Goal: Obtain resource: Download file/media

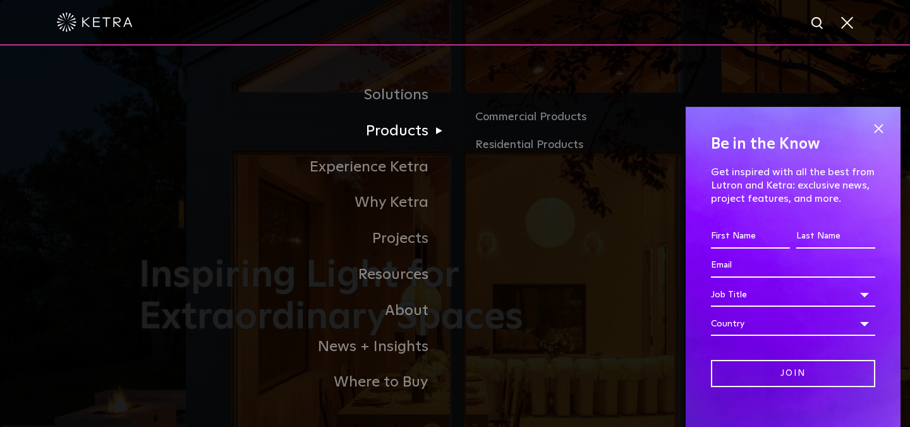
click at [403, 135] on link "Products" at bounding box center [297, 131] width 316 height 36
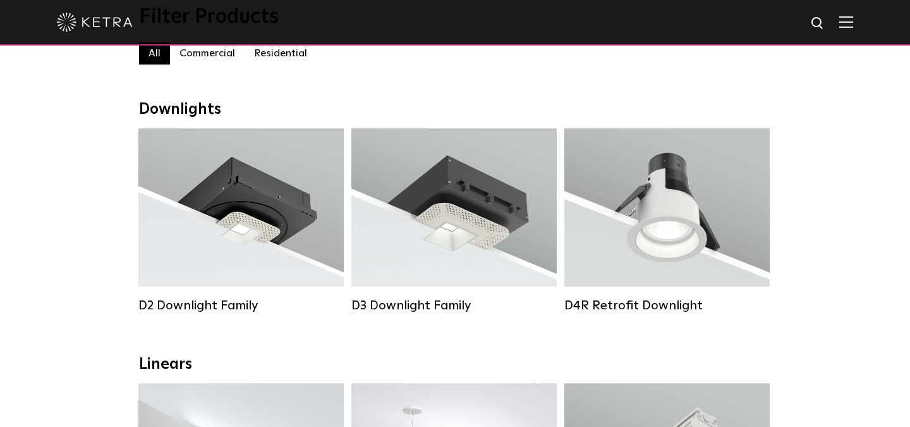
scroll to position [136, 0]
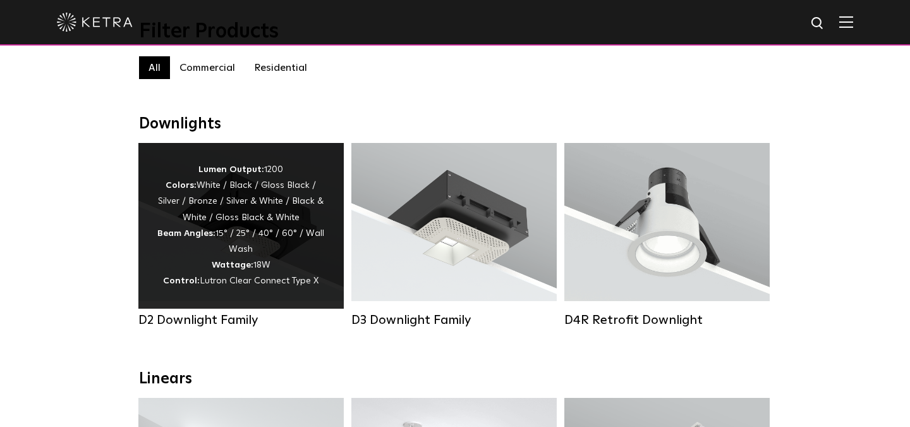
click at [277, 244] on div "Lumen Output: 1200 Colors: White / Black / Gloss Black / Silver / Bronze / Silv…" at bounding box center [241, 226] width 168 height 128
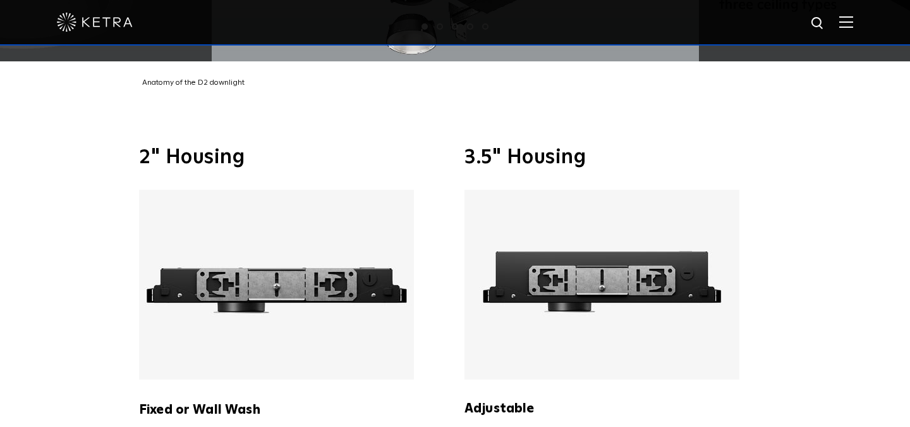
scroll to position [2387, 0]
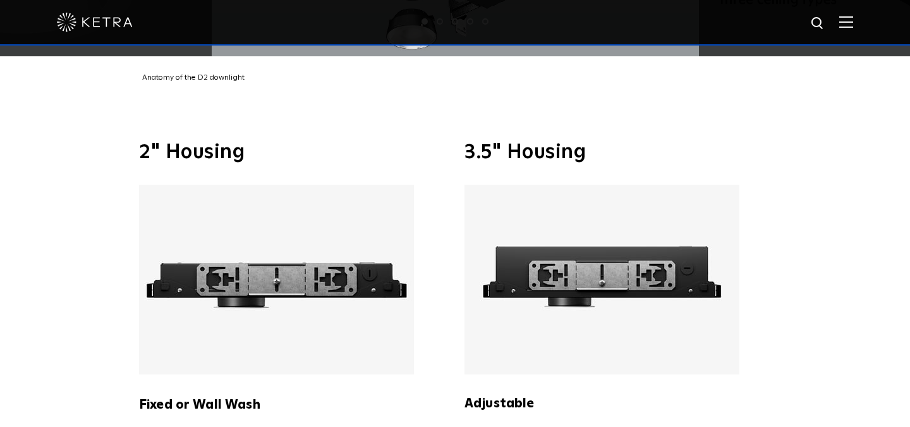
click at [345, 307] on img at bounding box center [276, 280] width 275 height 190
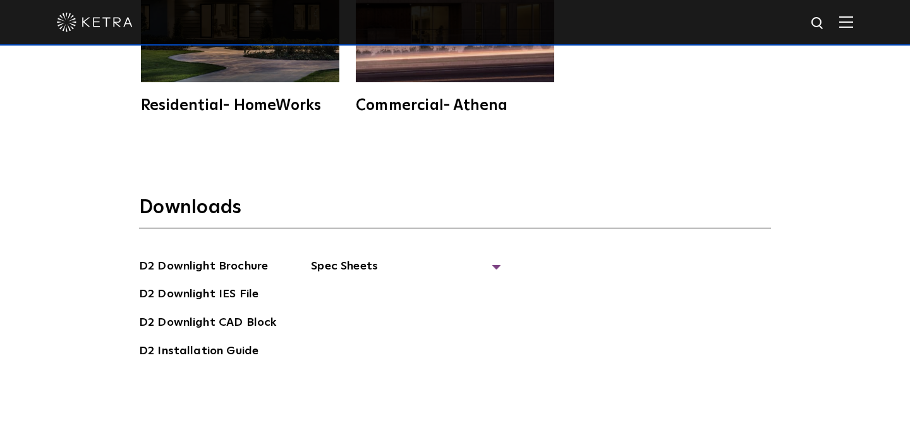
scroll to position [3189, 0]
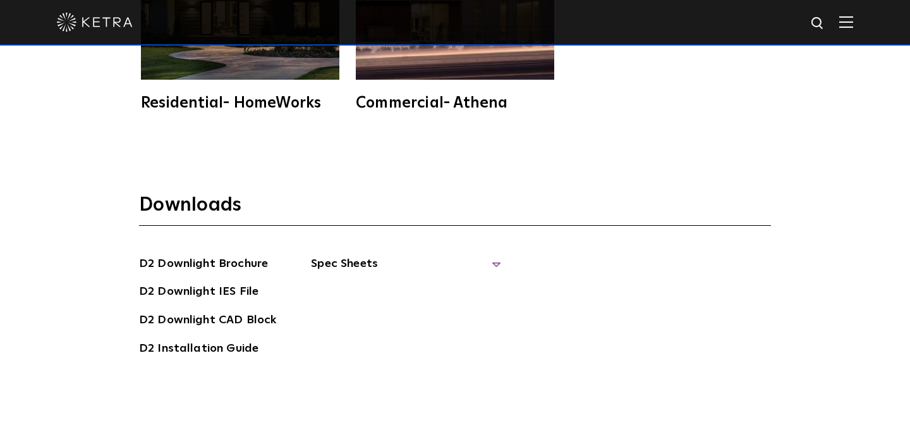
click at [338, 255] on span "Spec Sheets" at bounding box center [406, 269] width 190 height 28
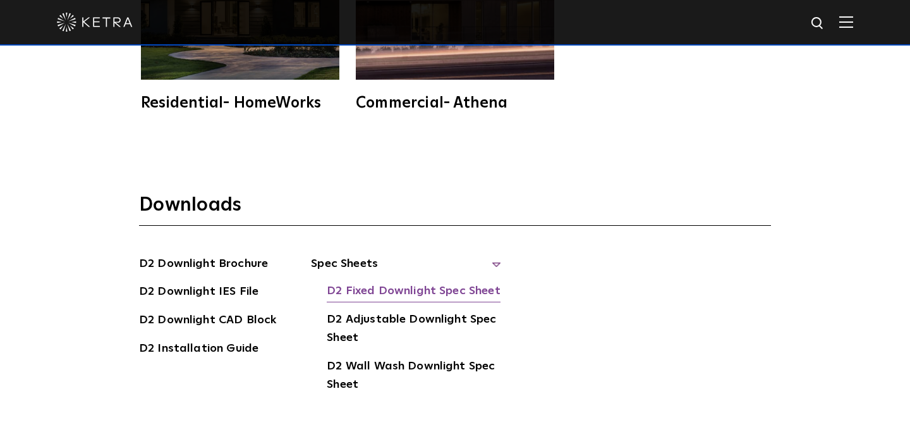
click at [379, 282] on link "D2 Fixed Downlight Spec Sheet" at bounding box center [413, 292] width 173 height 20
click at [396, 193] on h3 "Downloads" at bounding box center [455, 209] width 632 height 33
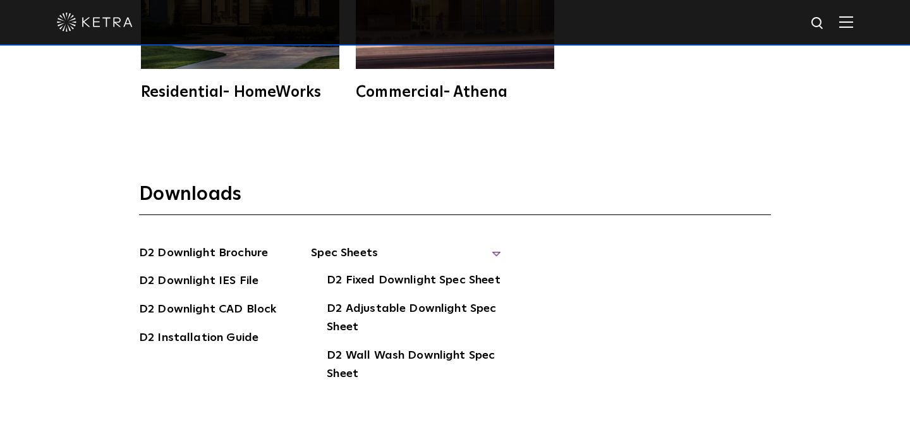
scroll to position [3200, 0]
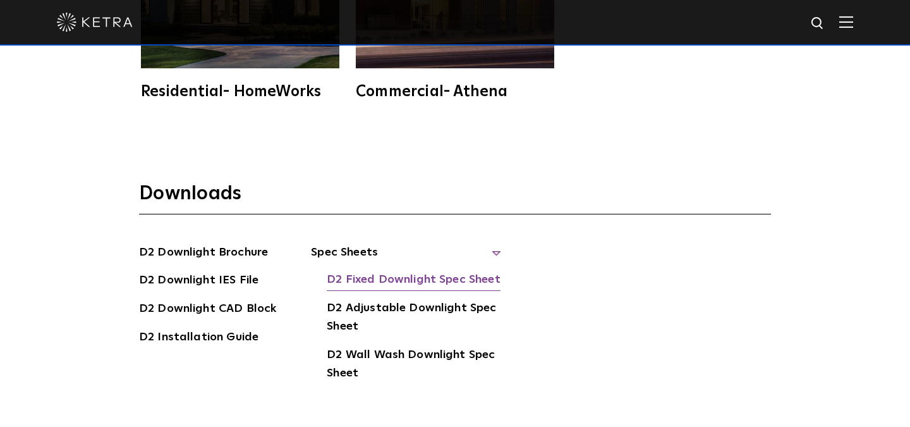
click at [379, 271] on link "D2 Fixed Downlight Spec Sheet" at bounding box center [413, 281] width 173 height 20
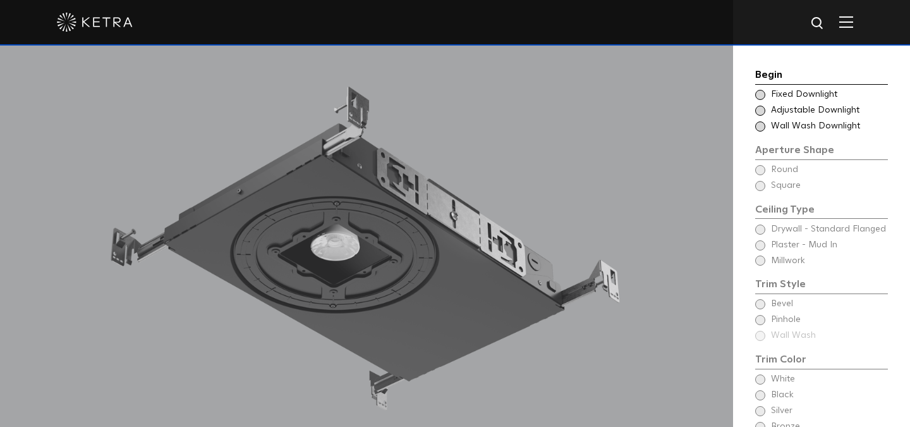
scroll to position [1045, 0]
